Goal: Task Accomplishment & Management: Use online tool/utility

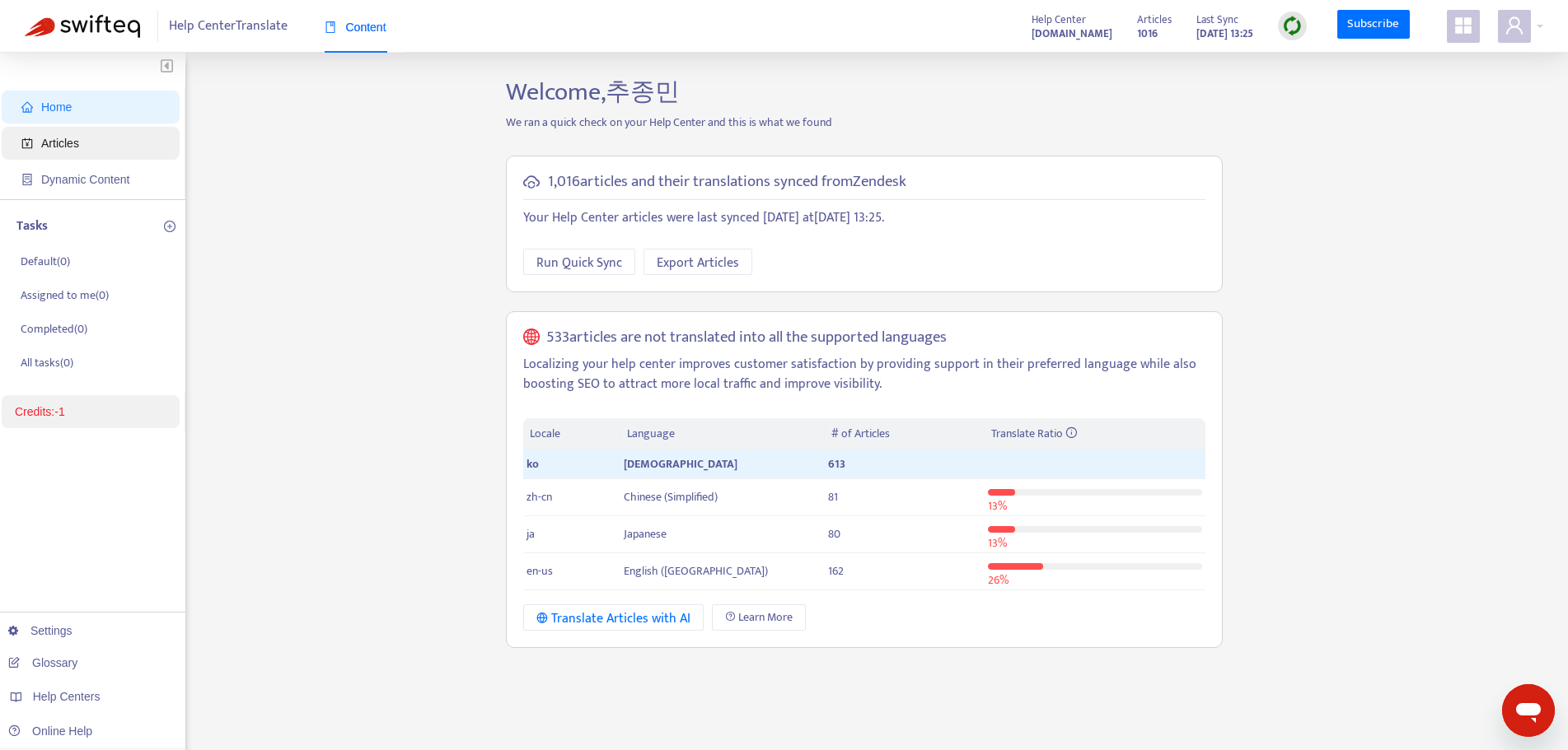
click at [65, 148] on span "Articles" at bounding box center [60, 142] width 38 height 13
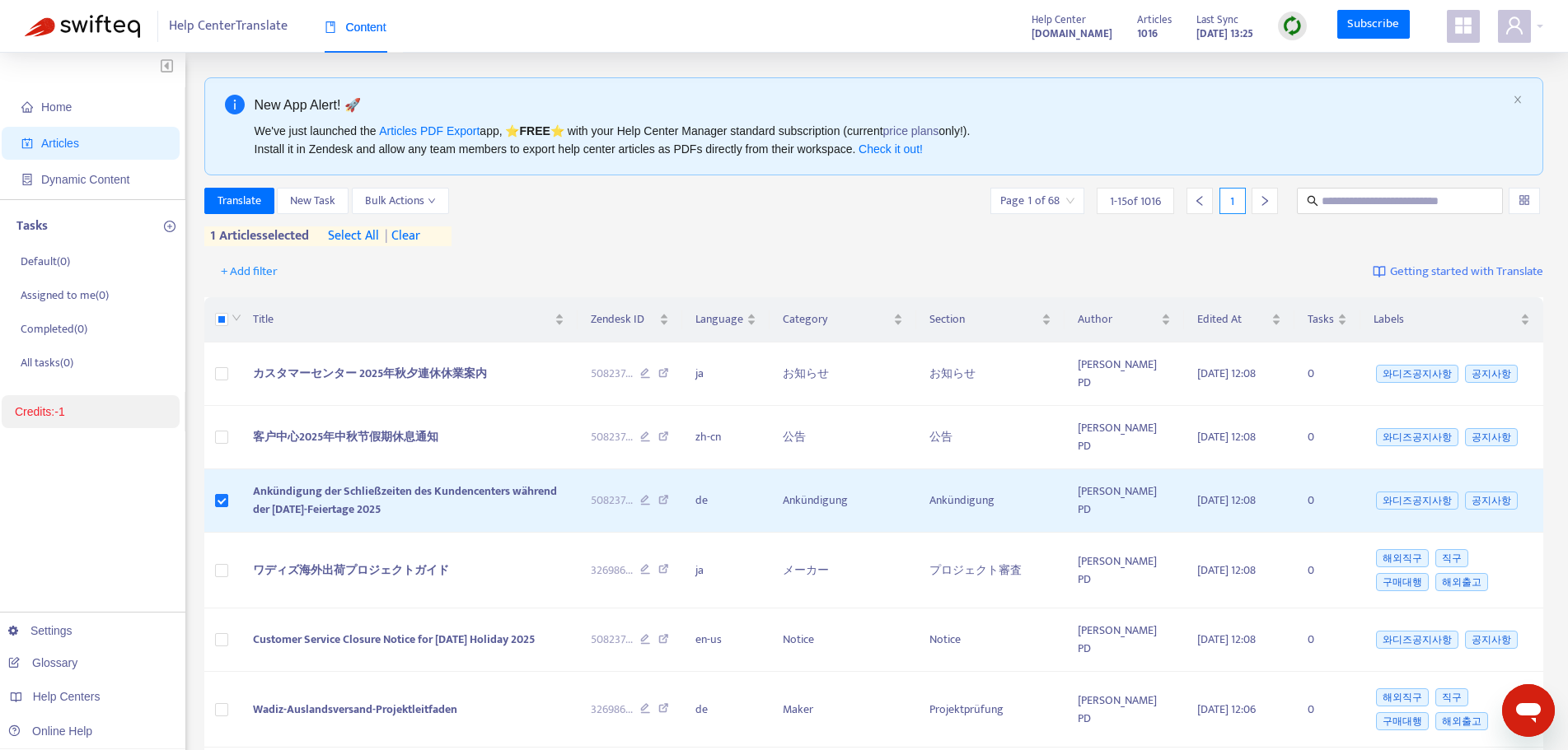
click at [1290, 34] on img at bounding box center [1291, 26] width 21 height 21
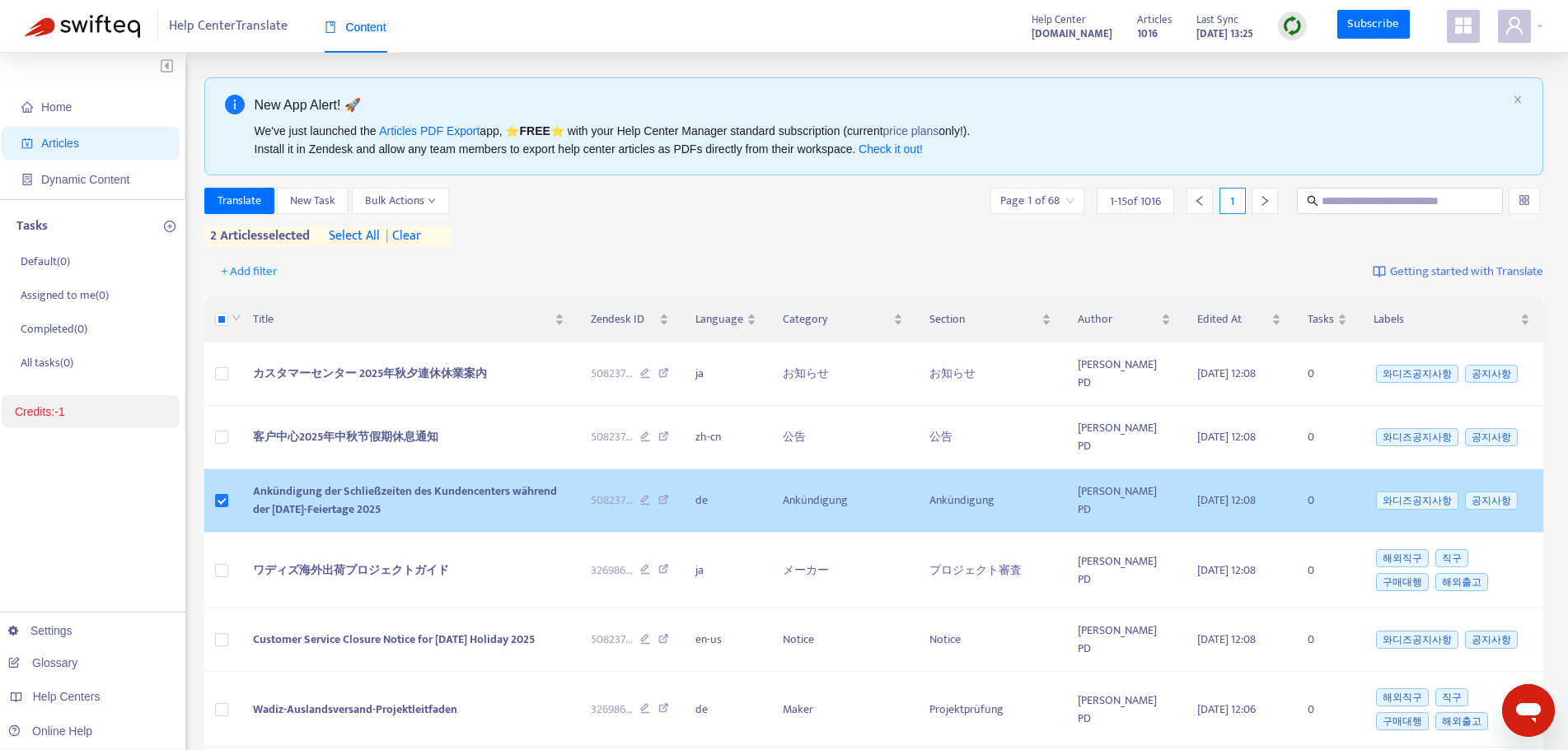
click at [212, 469] on td at bounding box center [222, 501] width 36 height 64
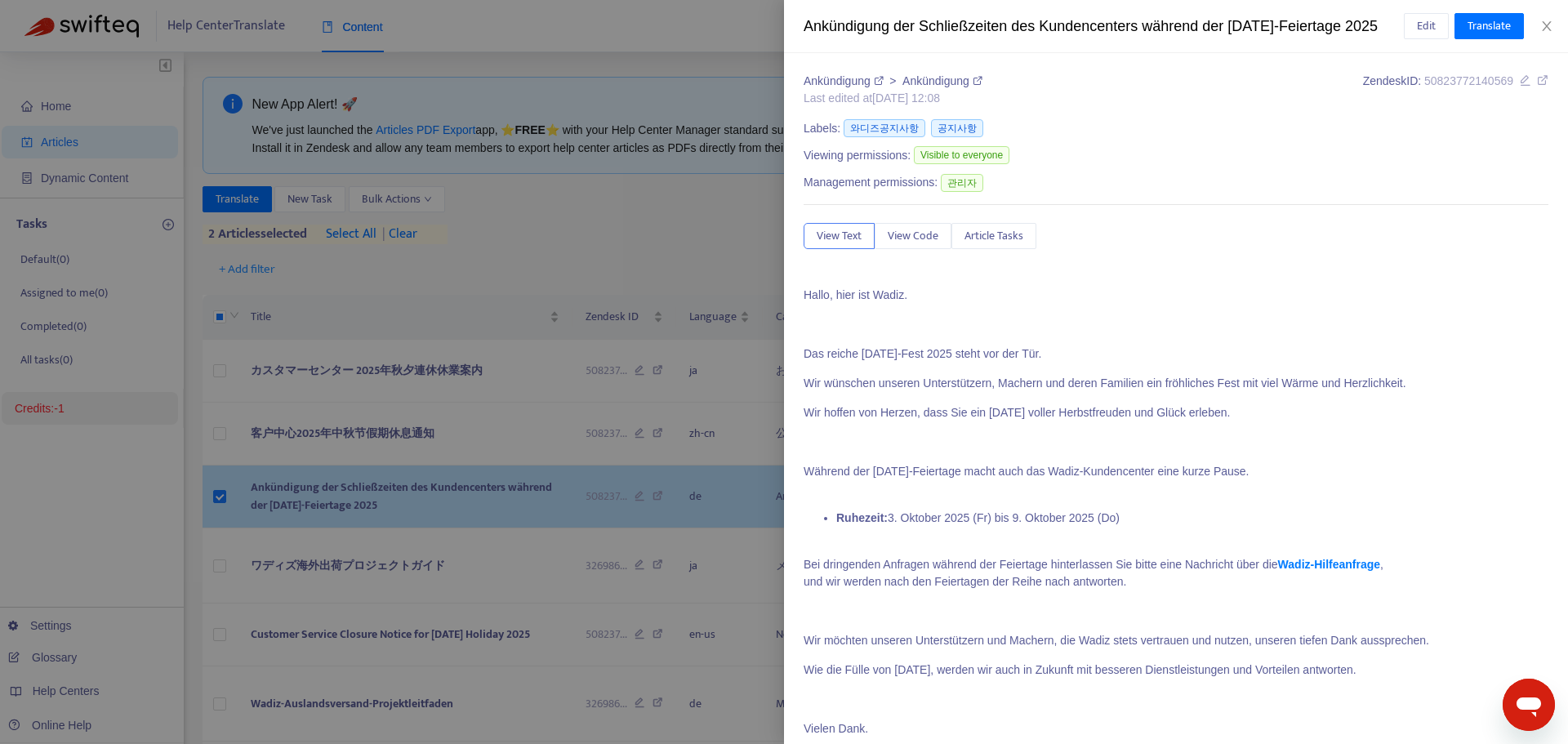
click at [221, 474] on div at bounding box center [784, 372] width 1568 height 744
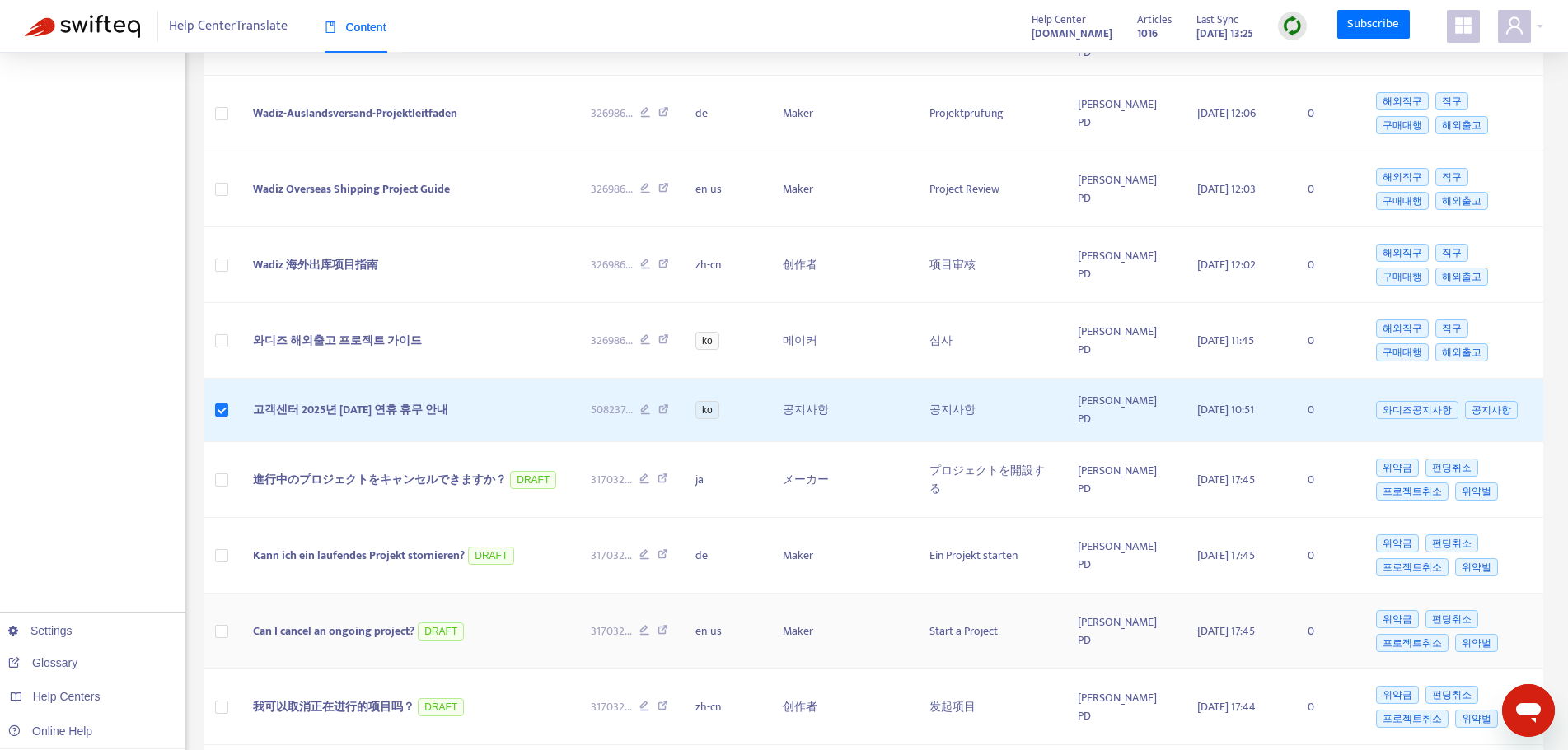
scroll to position [659, 0]
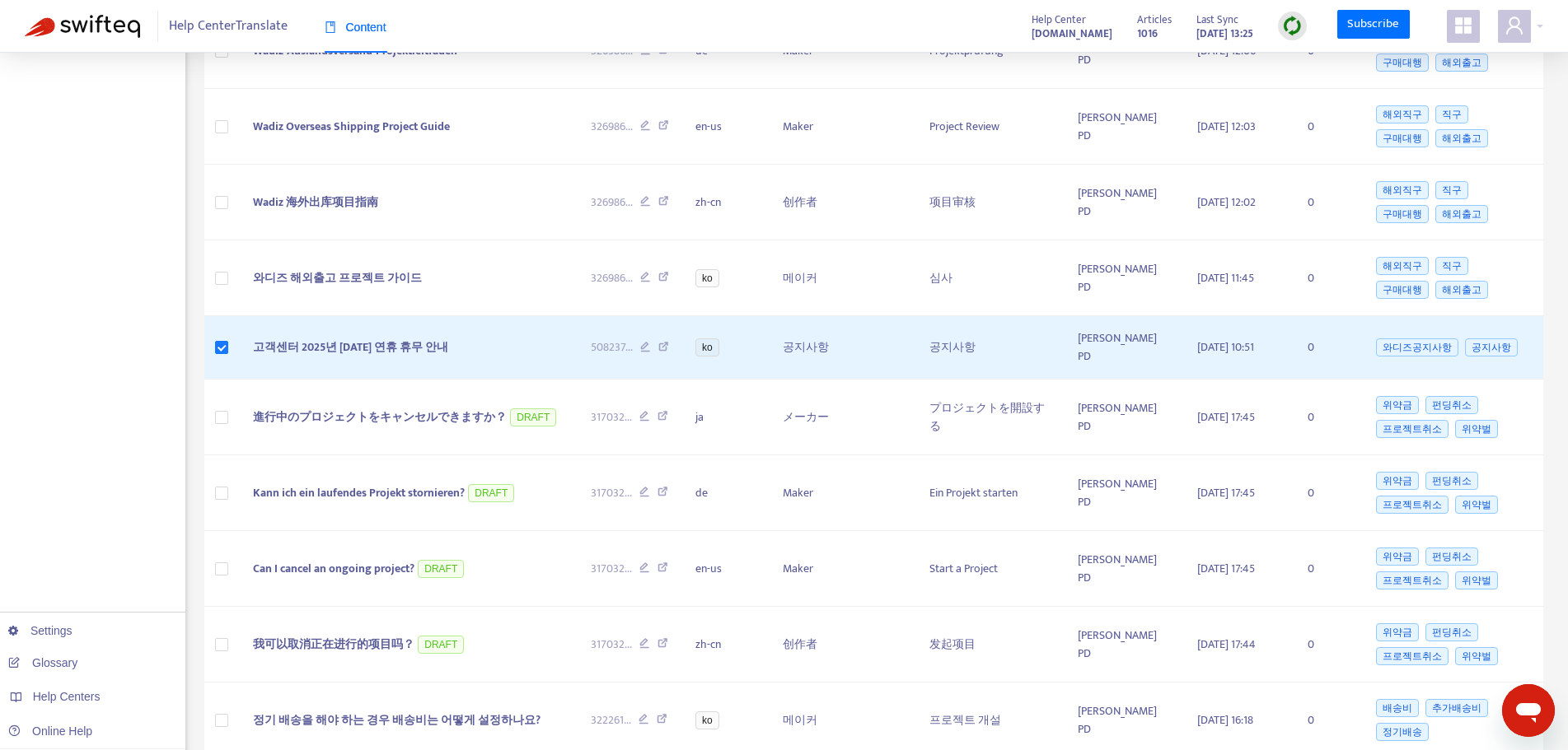
click at [1295, 38] on div at bounding box center [1291, 26] width 28 height 28
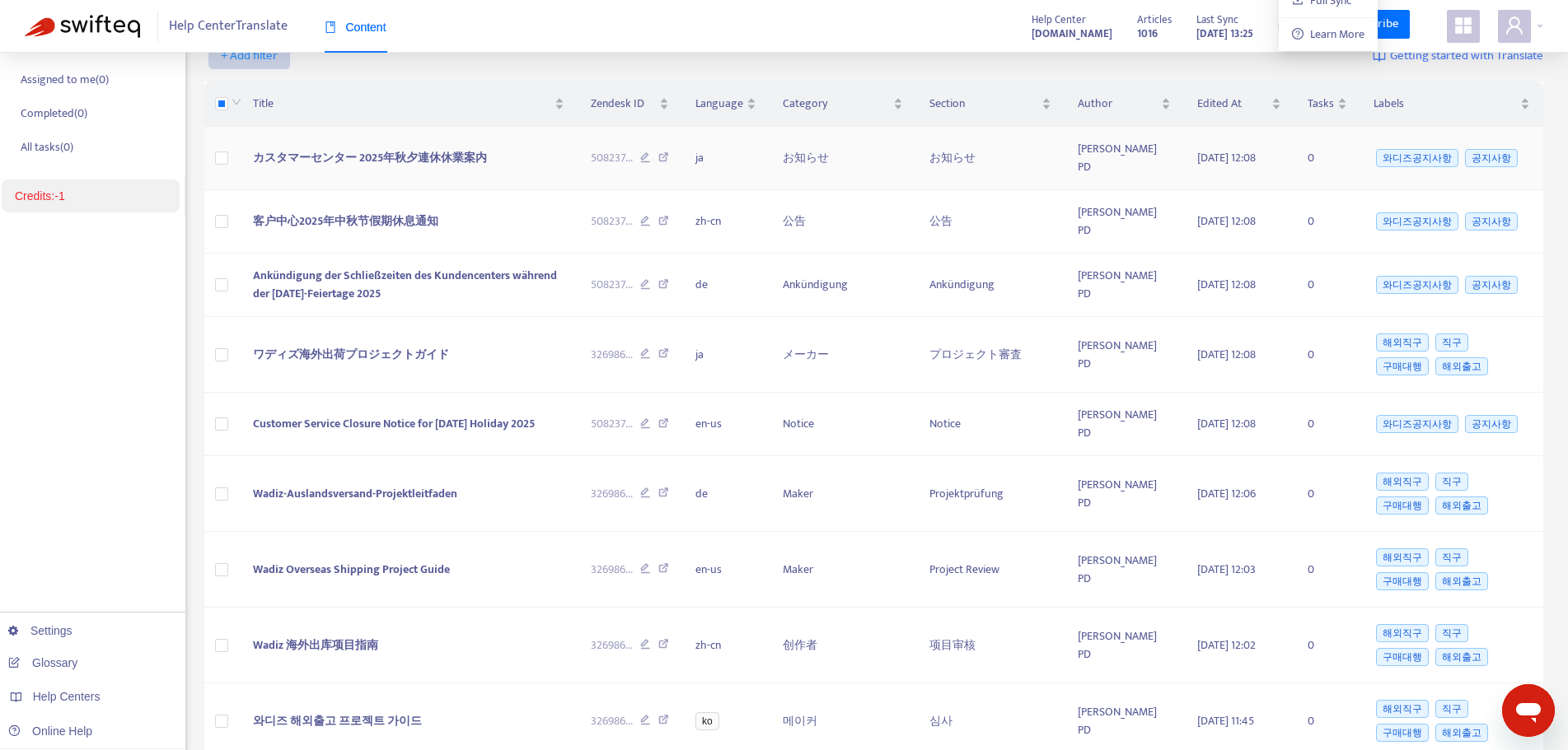
scroll to position [110, 0]
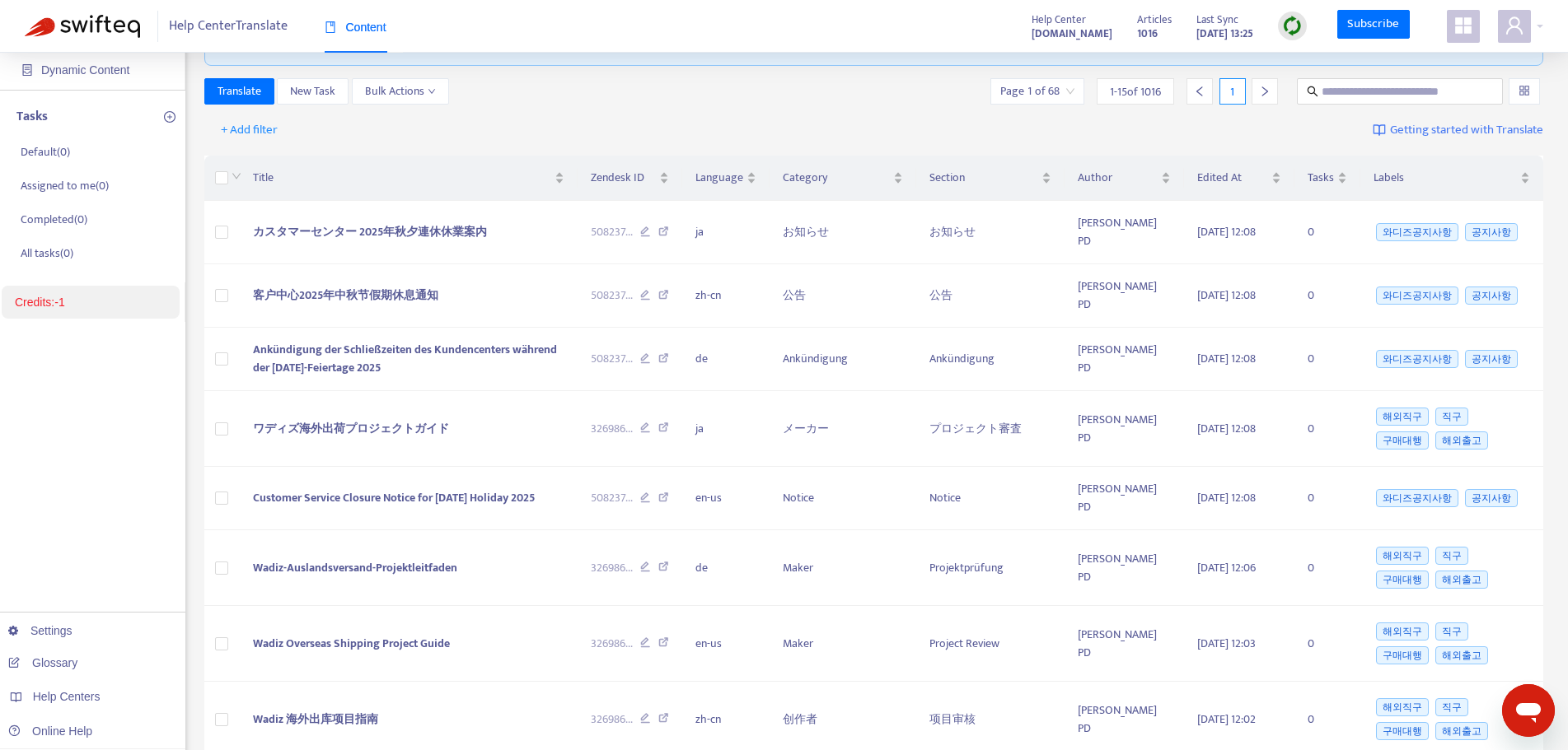
click at [1300, 16] on img at bounding box center [1291, 26] width 21 height 21
click at [1289, 29] on img at bounding box center [1291, 26] width 21 height 21
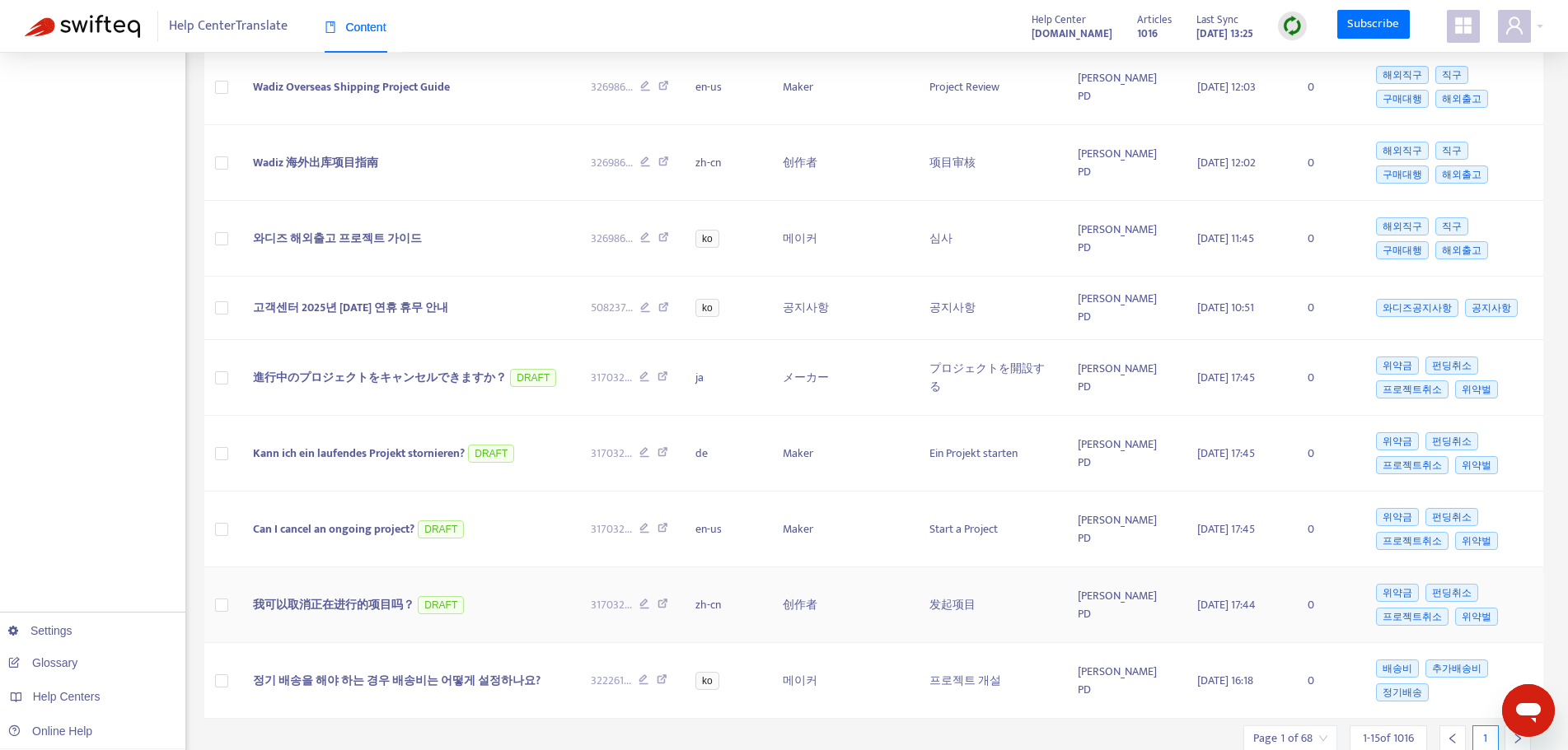
scroll to position [679, 0]
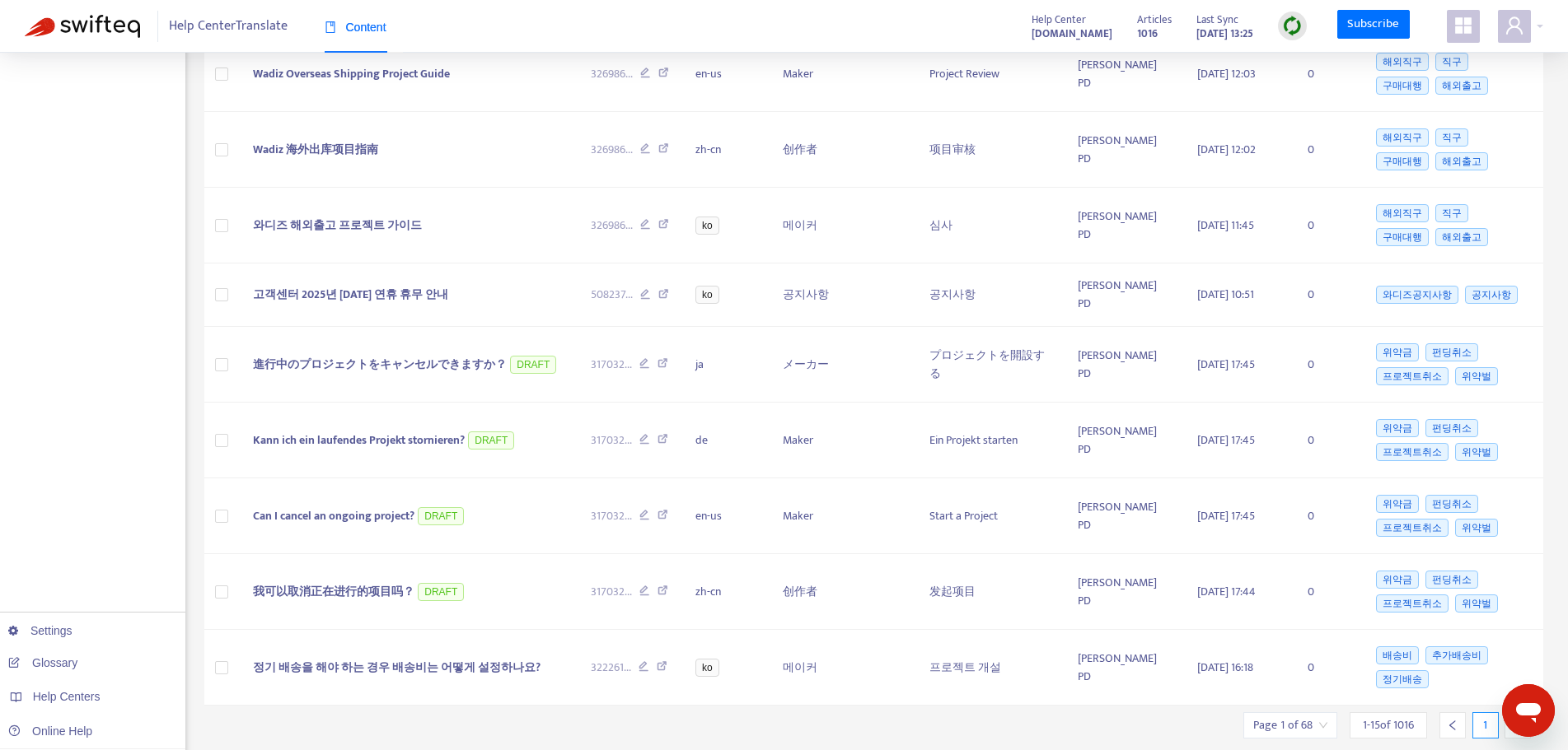
click at [1286, 20] on img at bounding box center [1291, 26] width 21 height 21
click at [227, 630] on td at bounding box center [222, 668] width 36 height 76
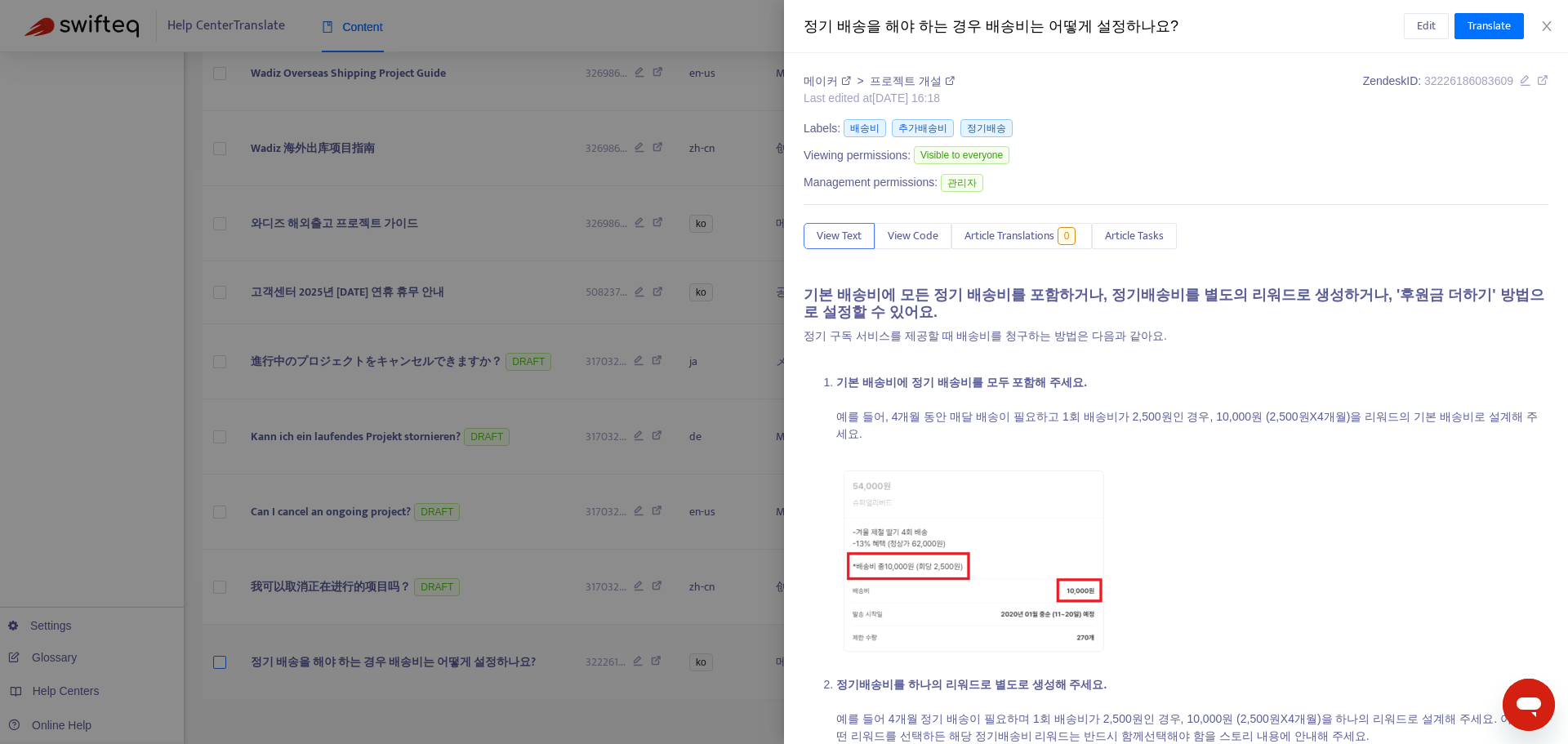
click at [231, 612] on div at bounding box center [784, 372] width 1568 height 744
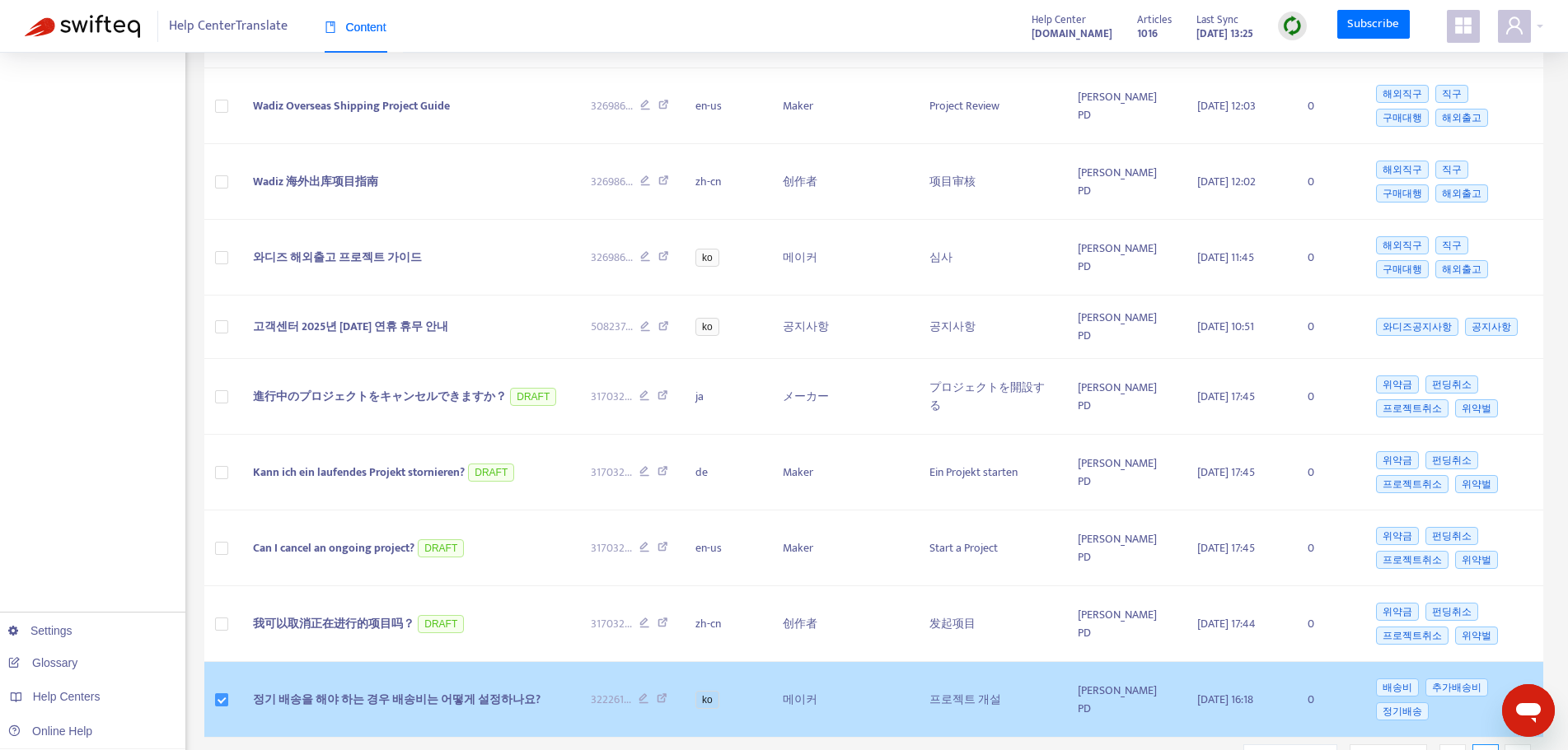
click at [228, 691] on label at bounding box center [221, 700] width 13 height 18
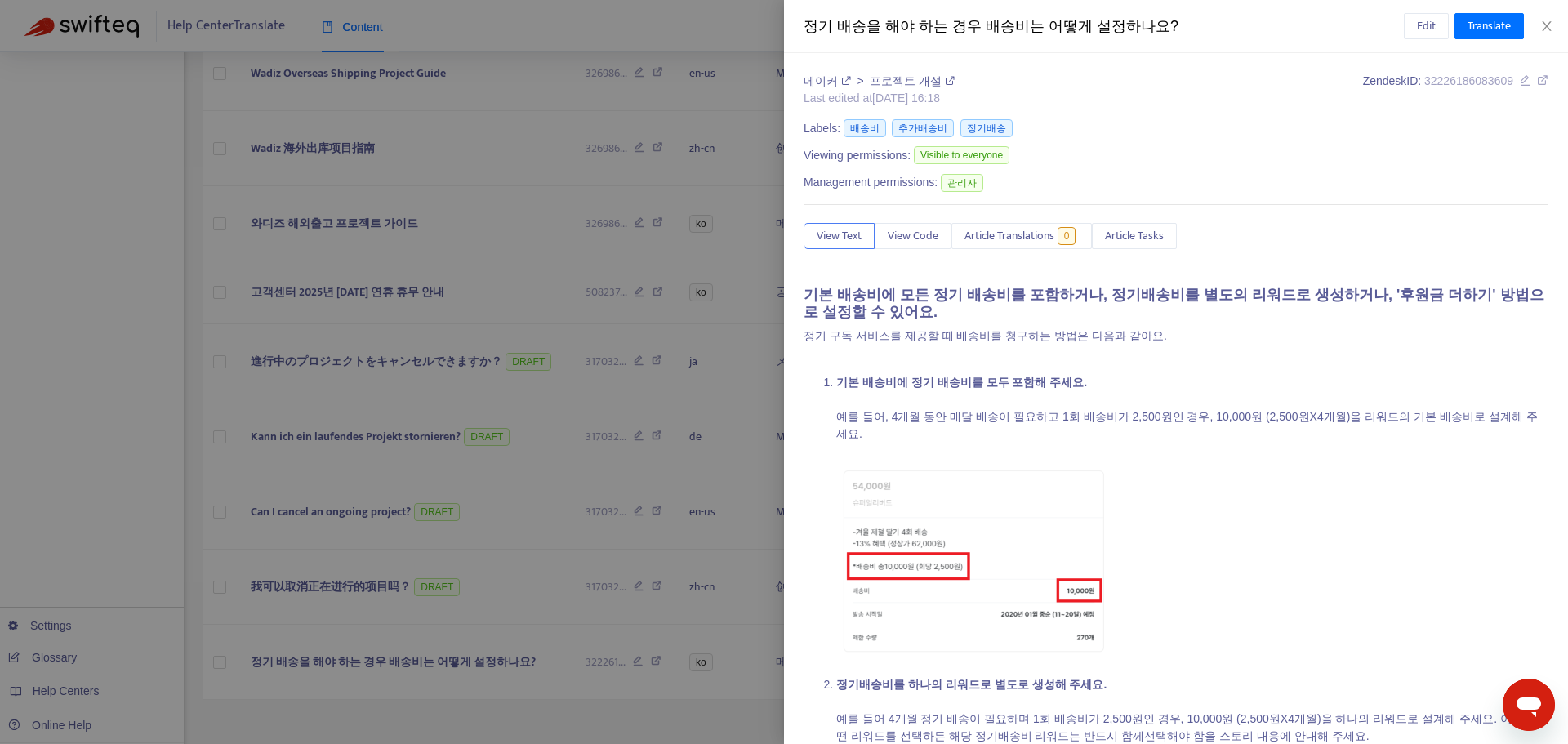
click at [556, 695] on div at bounding box center [784, 372] width 1568 height 744
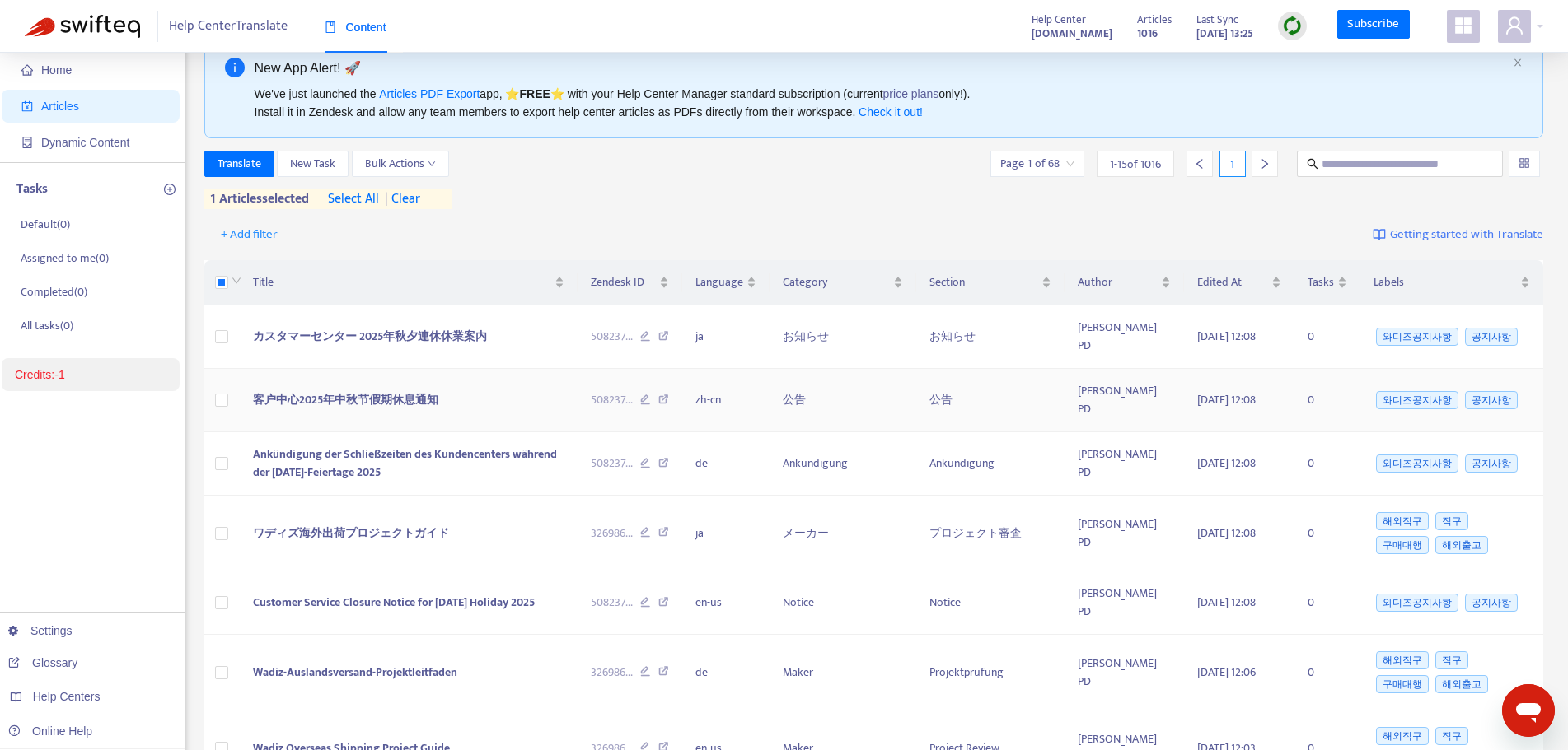
scroll to position [0, 0]
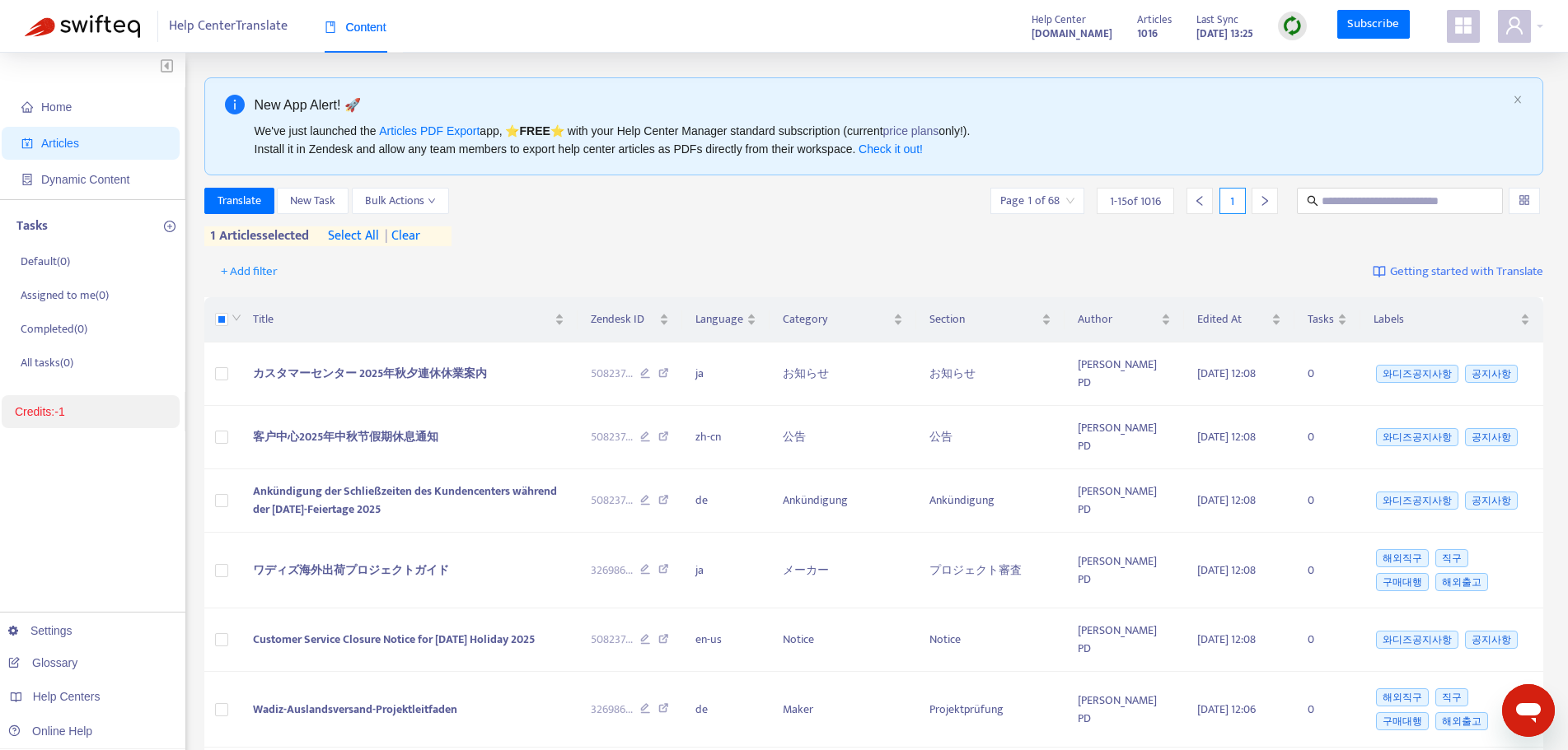
click at [1299, 24] on img at bounding box center [1291, 26] width 21 height 21
click at [606, 212] on div "Translate New Task Bulk Actions Page 1 of 68 1 - 15 of 1016 1" at bounding box center [874, 200] width 1339 height 27
click at [410, 202] on span "Bulk Actions" at bounding box center [401, 200] width 71 height 18
click at [732, 215] on div "Translate New Task Bulk Actions Page 1 of 68 1 - 15 of 1016 1 1 articles select…" at bounding box center [874, 217] width 1339 height 59
click at [619, 320] on span "Zendesk ID" at bounding box center [623, 319] width 65 height 18
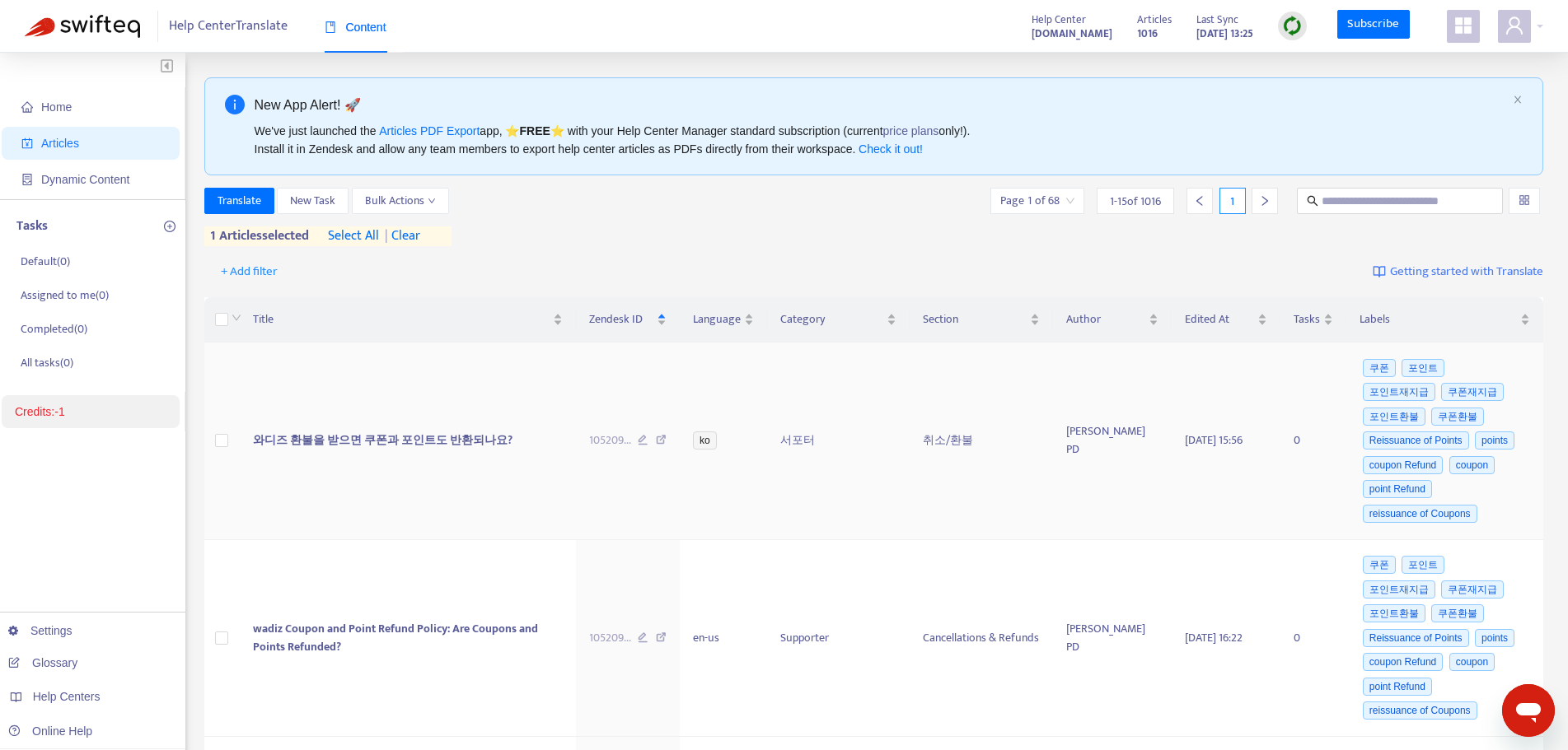
click at [402, 453] on td "와디즈 환불을 받으면 쿠폰과 포인트도 반환되나요?" at bounding box center [407, 441] width 336 height 197
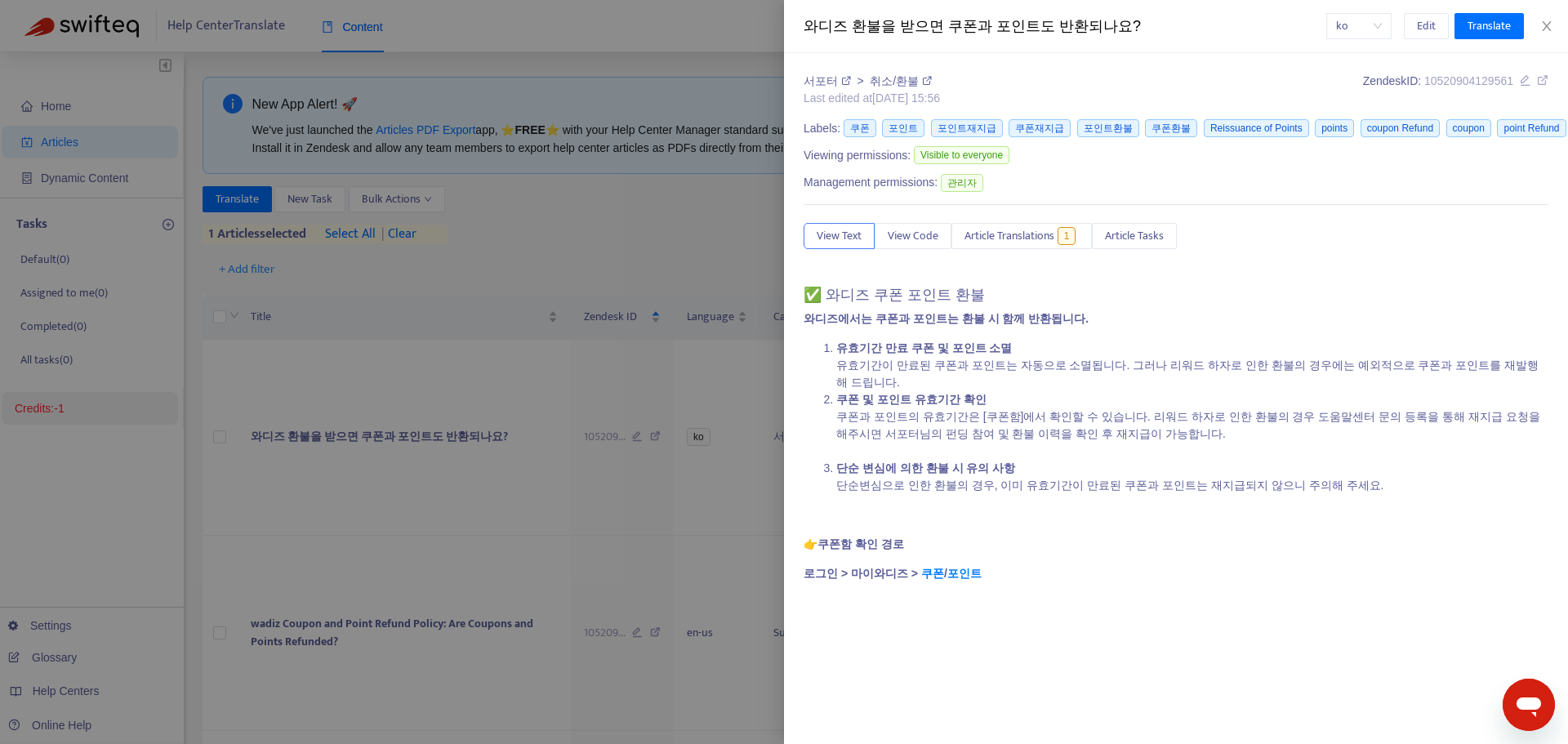
drag, startPoint x: 651, startPoint y: 225, endPoint x: 733, endPoint y: 167, distance: 100.4
click at [669, 195] on div at bounding box center [784, 372] width 1568 height 744
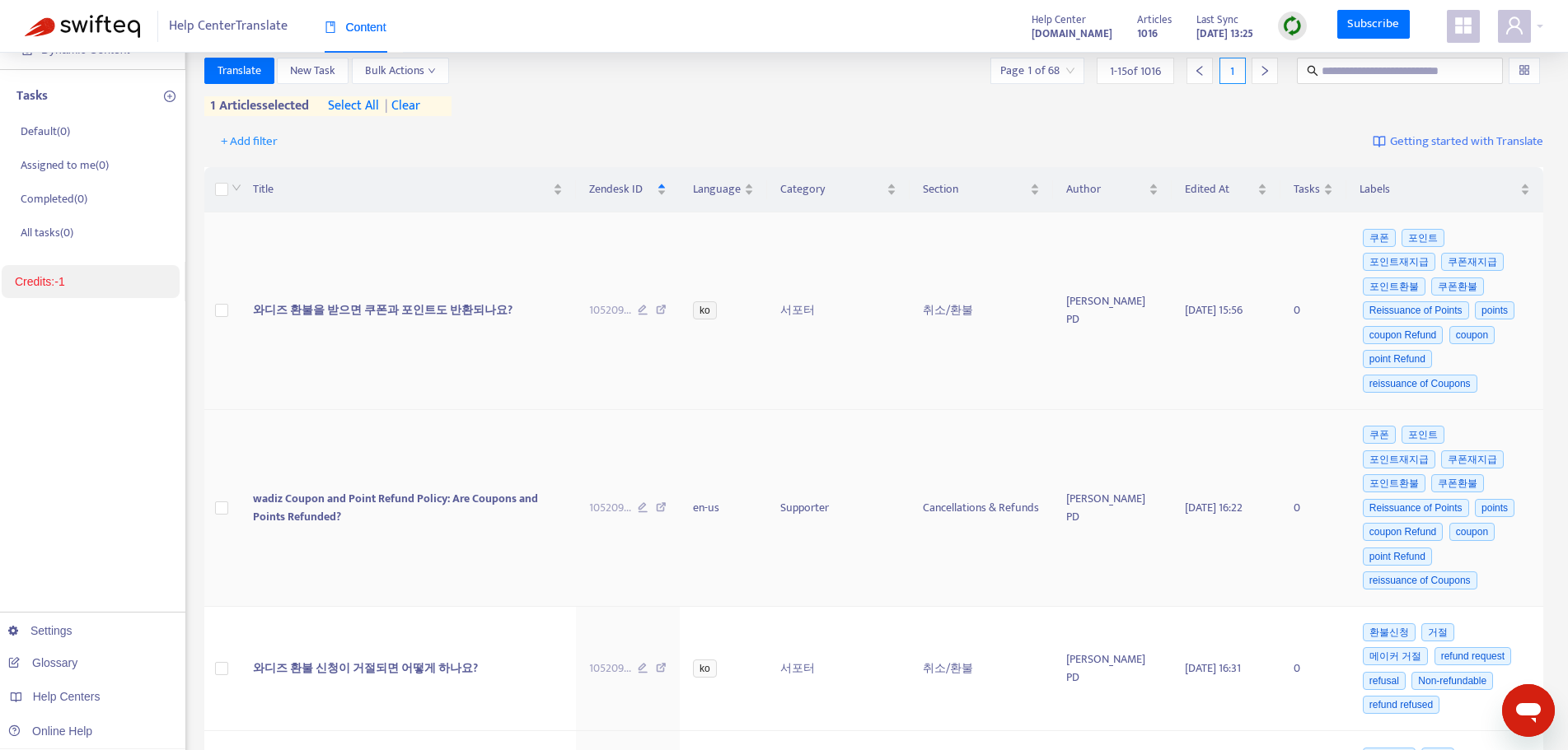
scroll to position [220, 0]
